Goal: Task Accomplishment & Management: Complete application form

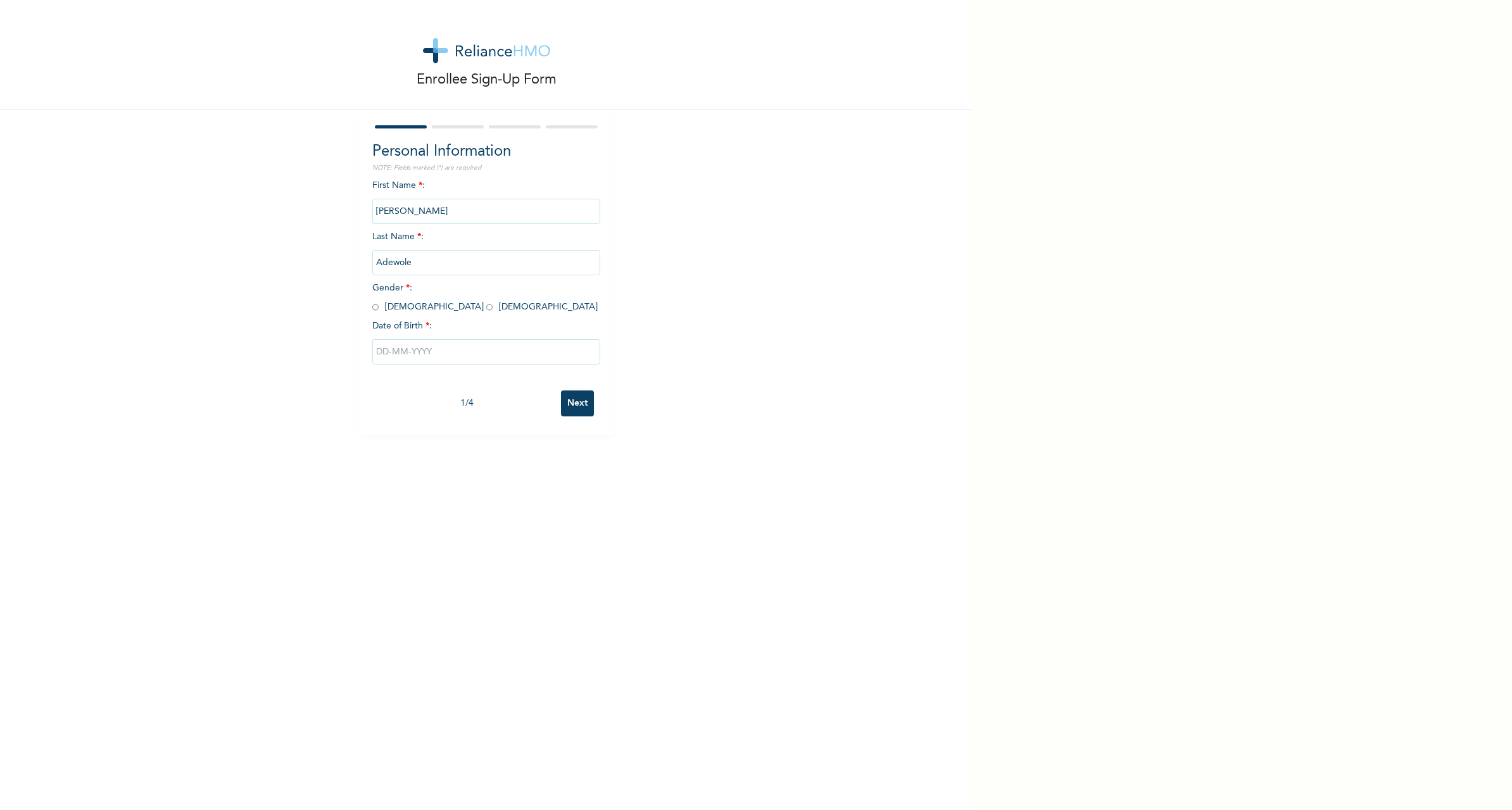
click at [430, 349] on input "text" at bounding box center [486, 352] width 228 height 25
select select "7"
select select "1961"
select select "2"
type input "[DATE]"
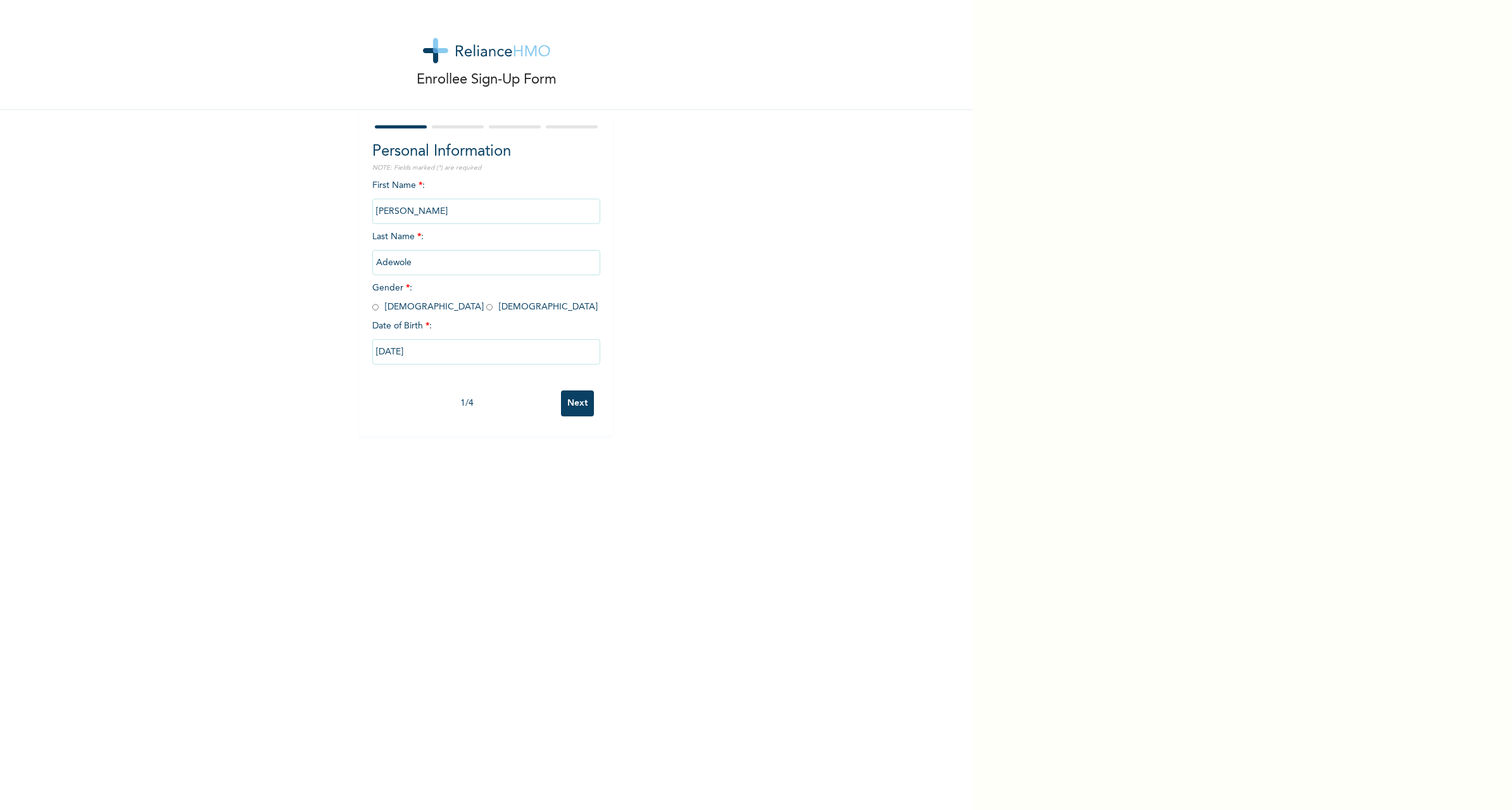
click at [486, 307] on input "radio" at bounding box center [489, 307] width 7 height 12
radio input "true"
click at [579, 404] on input "Next" at bounding box center [577, 403] width 33 height 26
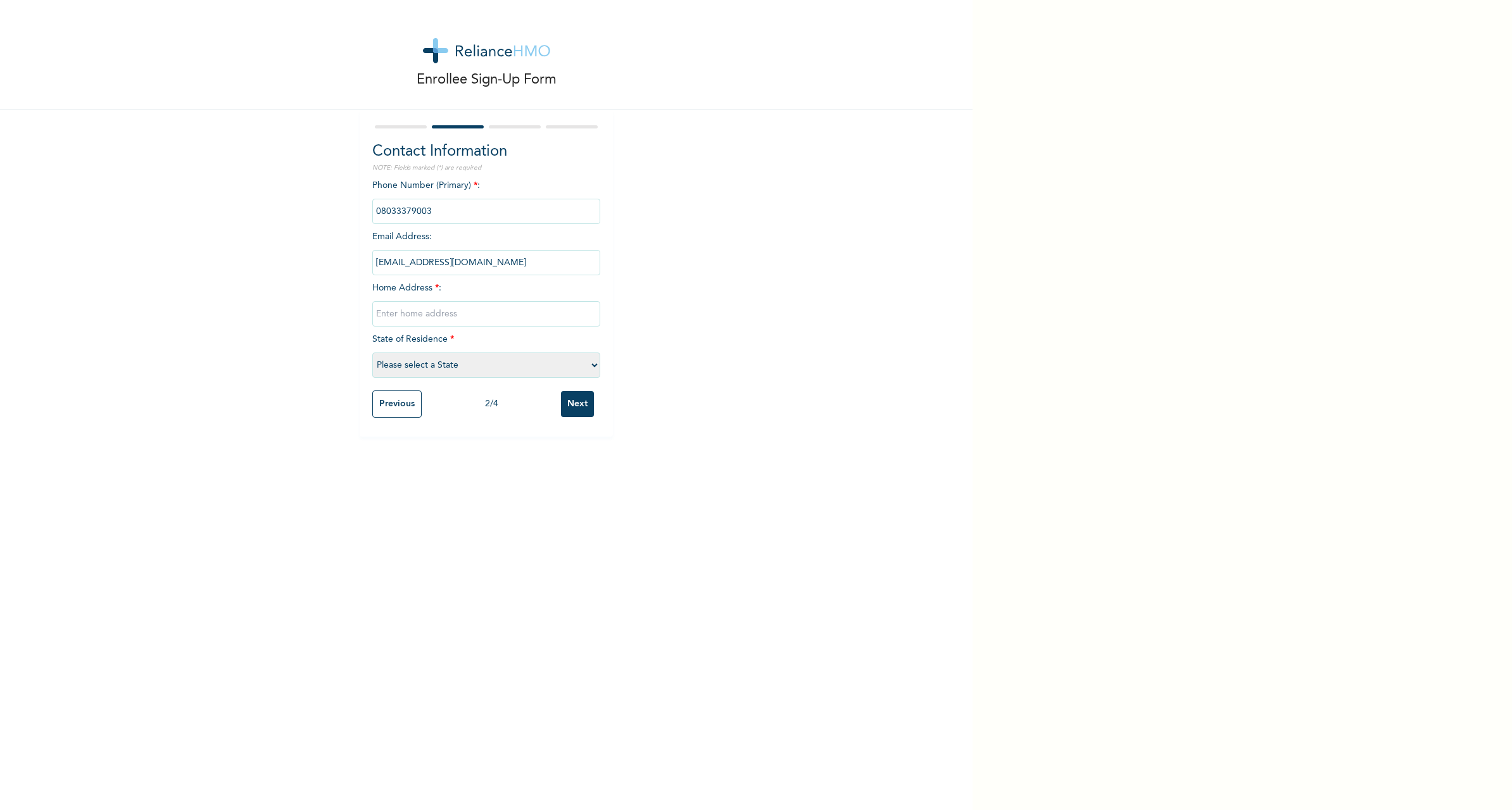
click at [431, 315] on input "text" at bounding box center [486, 314] width 228 height 25
click at [583, 411] on input "Next" at bounding box center [577, 404] width 33 height 26
type input "1 vista view estate, chevron"
select select "25"
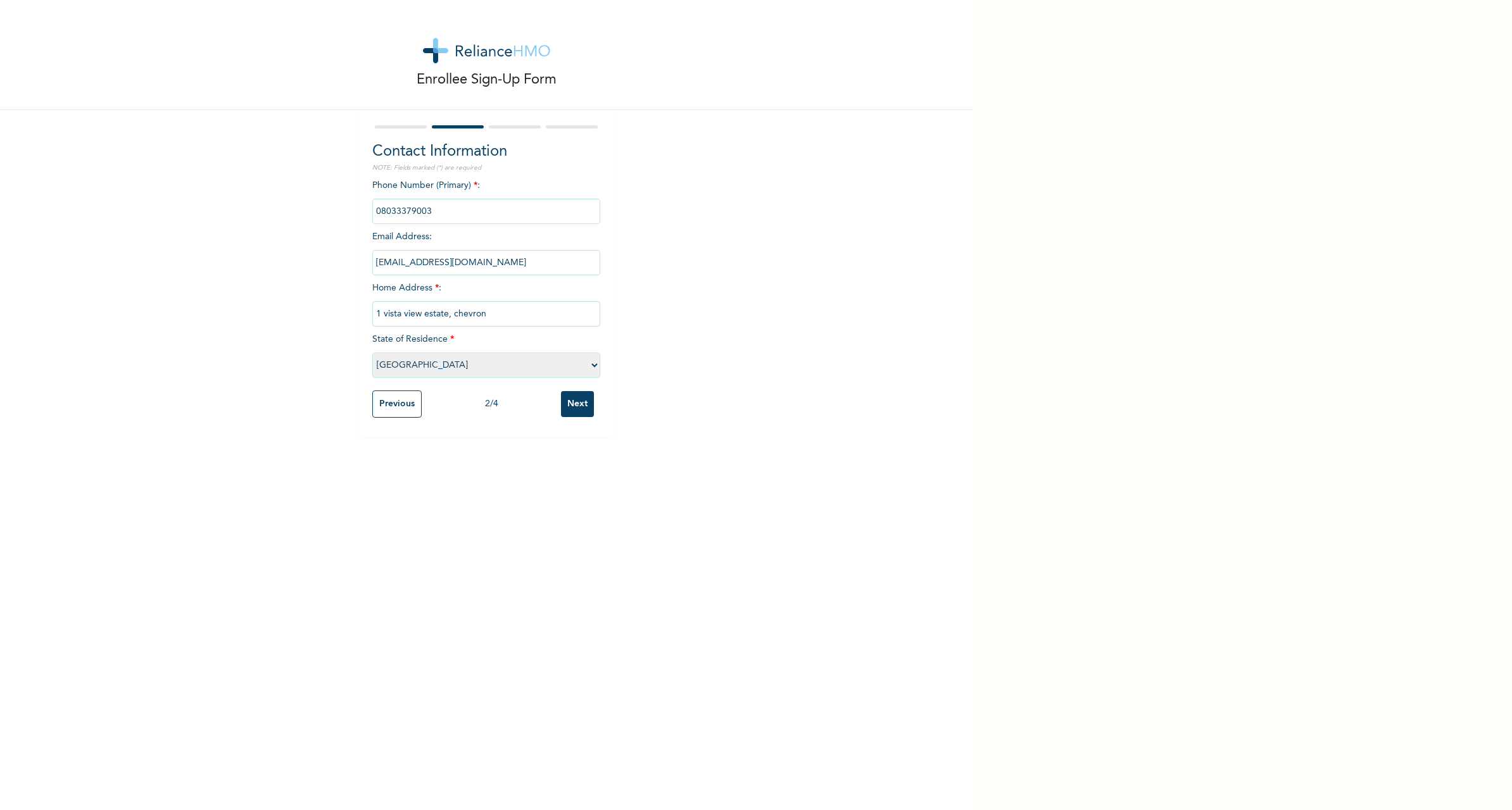
click at [581, 406] on input "Next" at bounding box center [577, 404] width 33 height 26
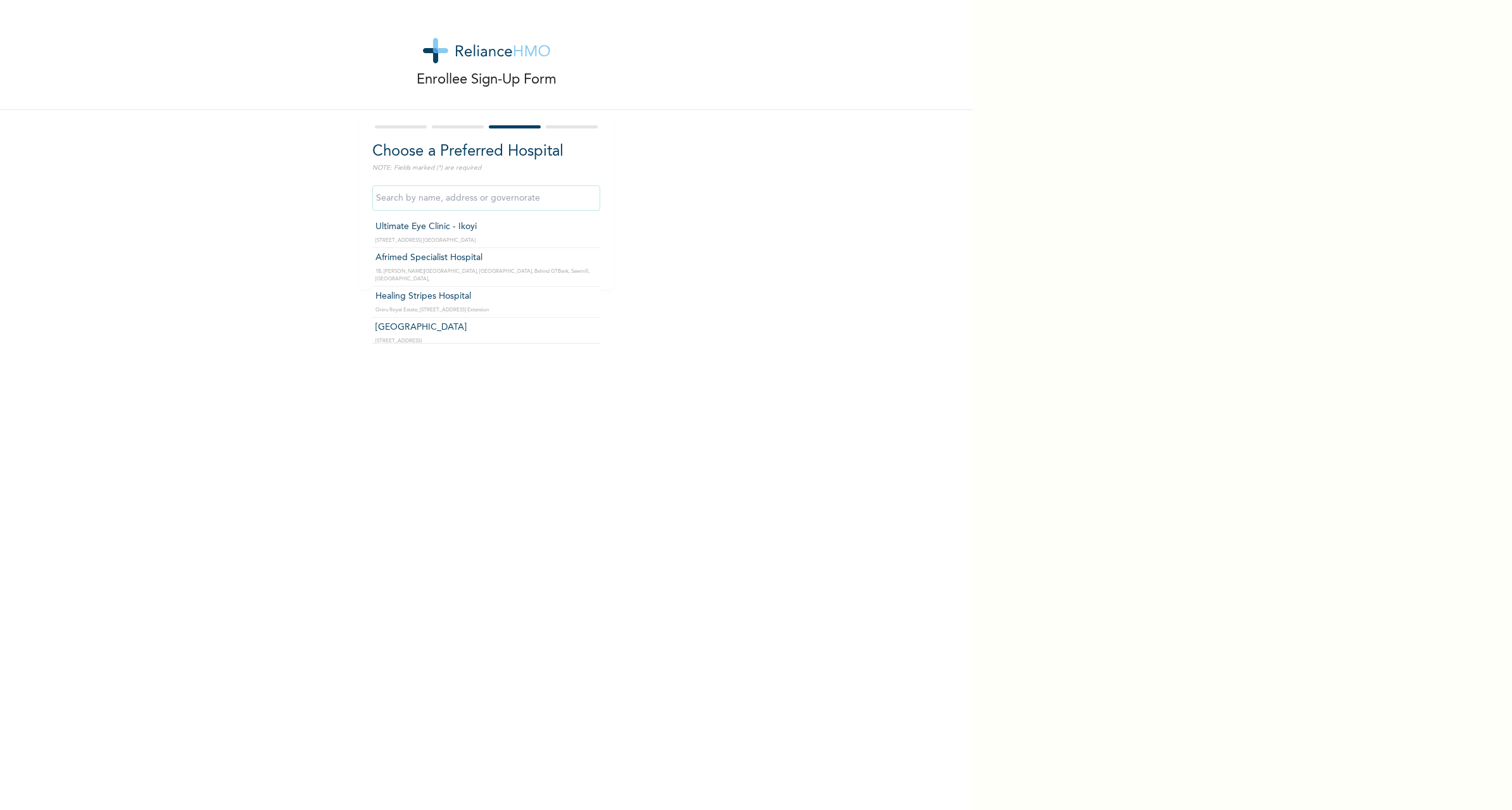
click at [476, 200] on input "text" at bounding box center [486, 198] width 228 height 25
click at [430, 200] on input "no result" at bounding box center [486, 198] width 228 height 25
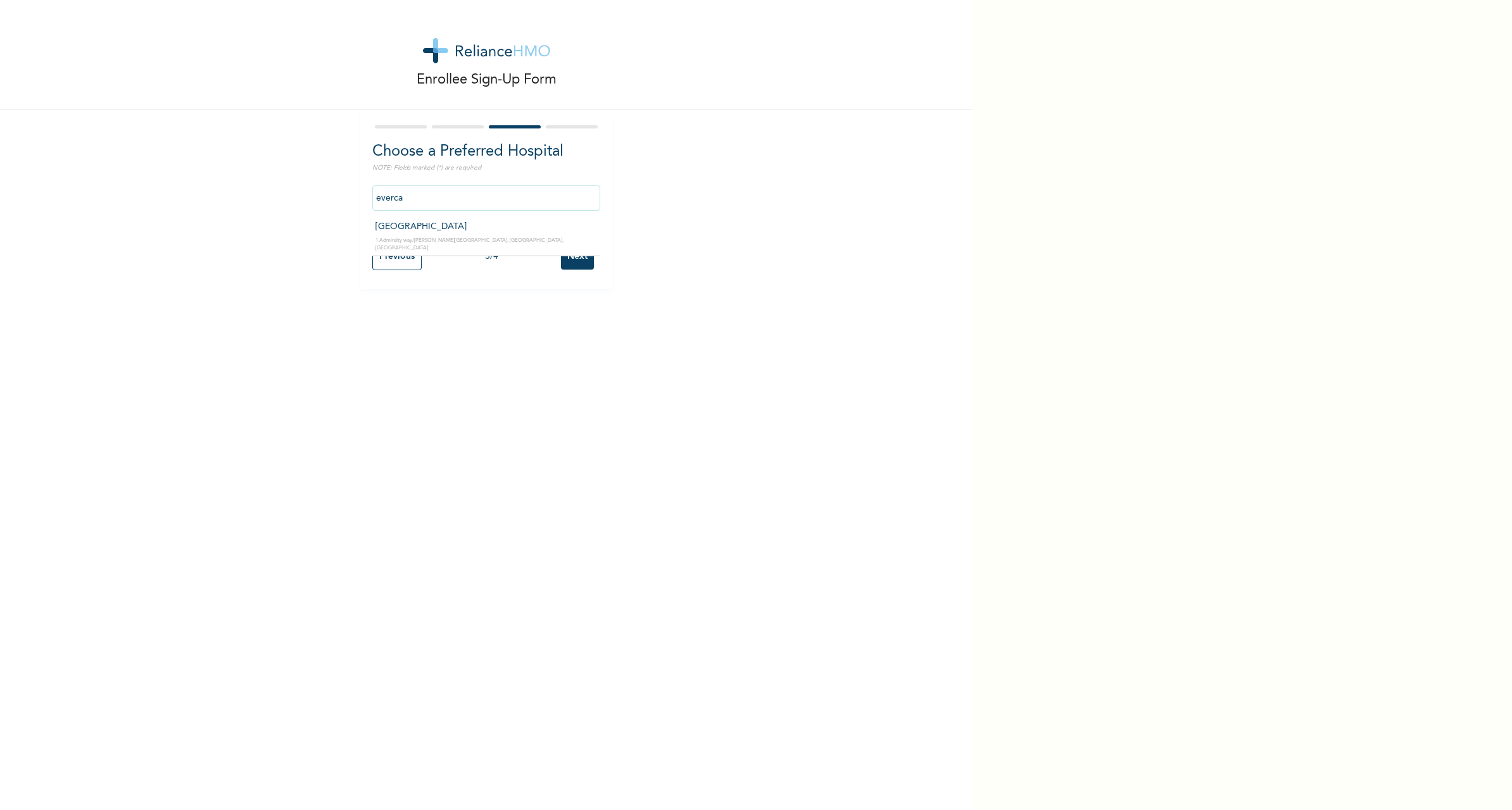
type input "[GEOGRAPHIC_DATA]"
click at [572, 256] on input "Next" at bounding box center [577, 257] width 33 height 26
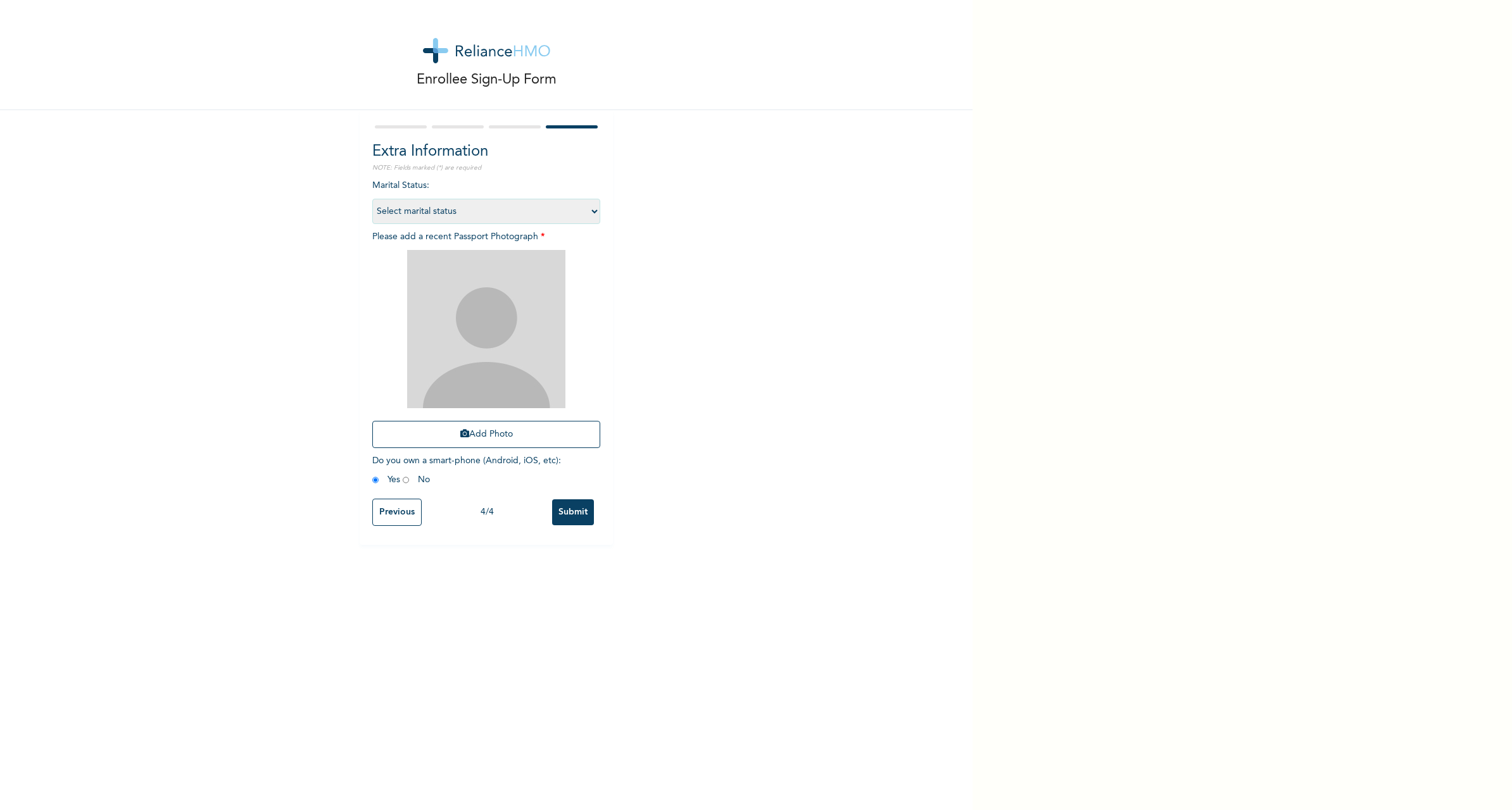
select select "4"
click at [575, 510] on input "Submit" at bounding box center [573, 512] width 42 height 26
